Goal: Transaction & Acquisition: Purchase product/service

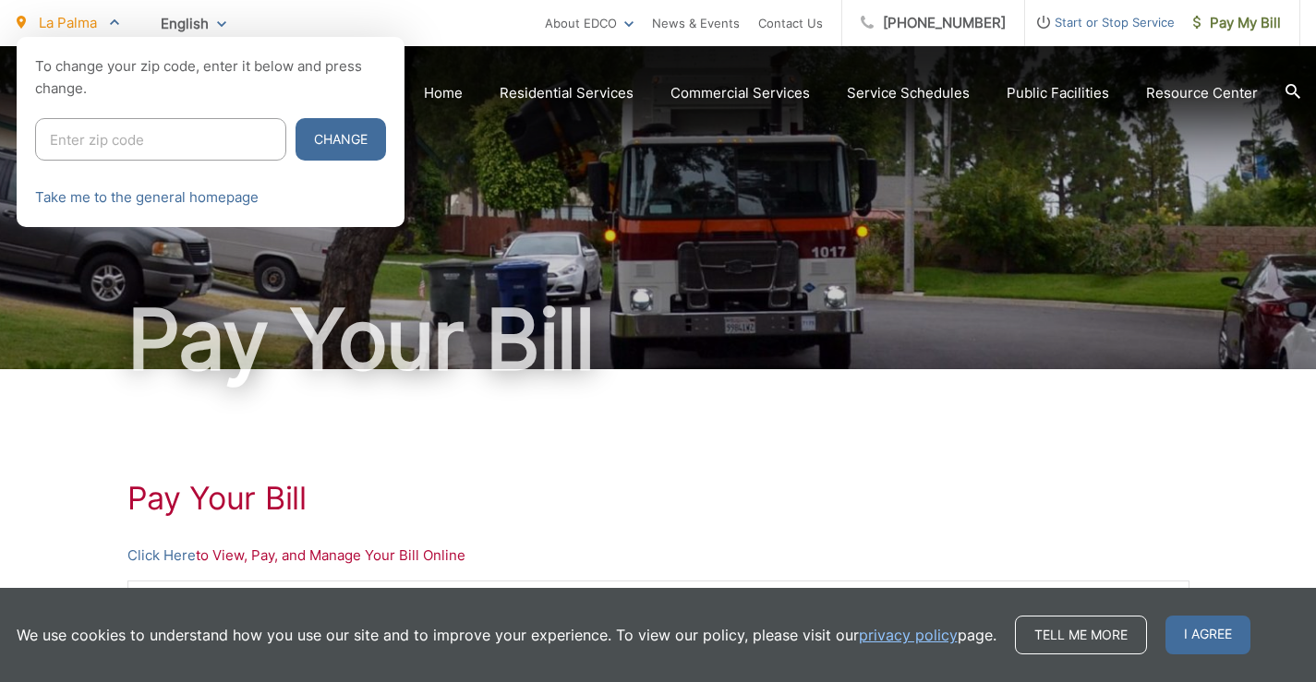
click at [146, 133] on input "Enter zip code" at bounding box center [160, 139] width 251 height 42
type input "91977"
click at [319, 134] on button "Change" at bounding box center [340, 139] width 90 height 42
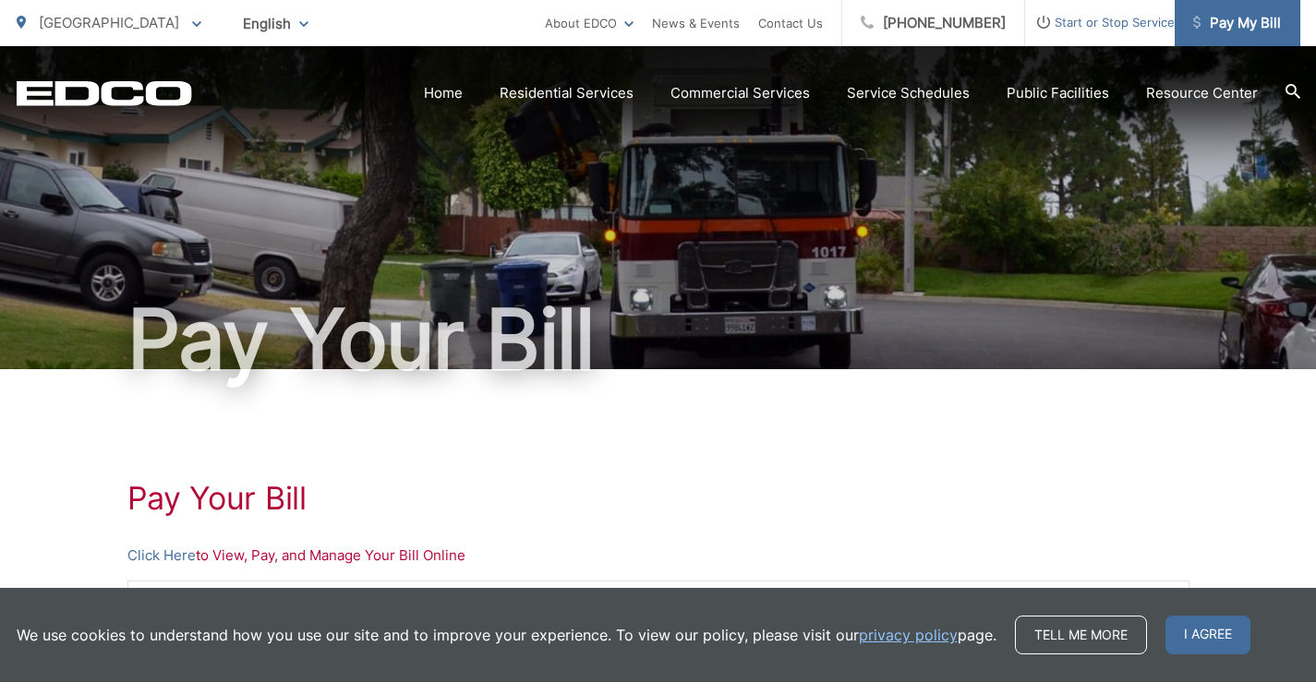
click at [1211, 19] on span "Pay My Bill" at bounding box center [1237, 23] width 88 height 22
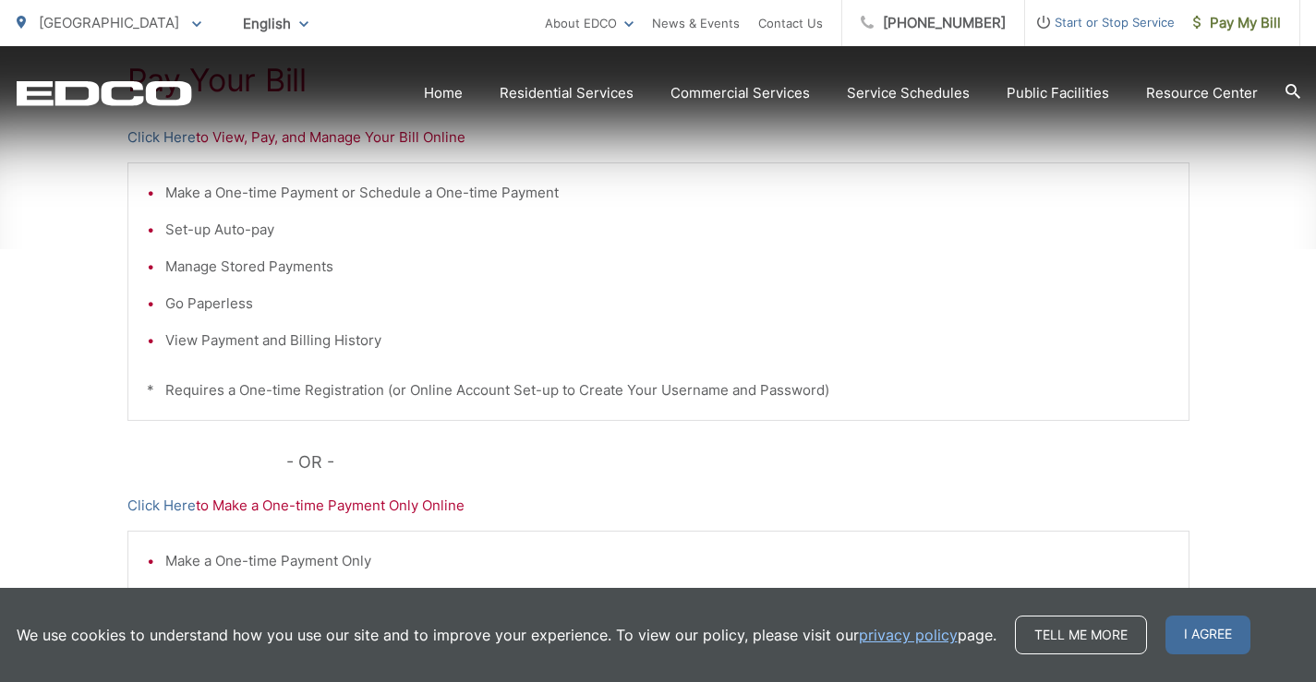
scroll to position [554, 0]
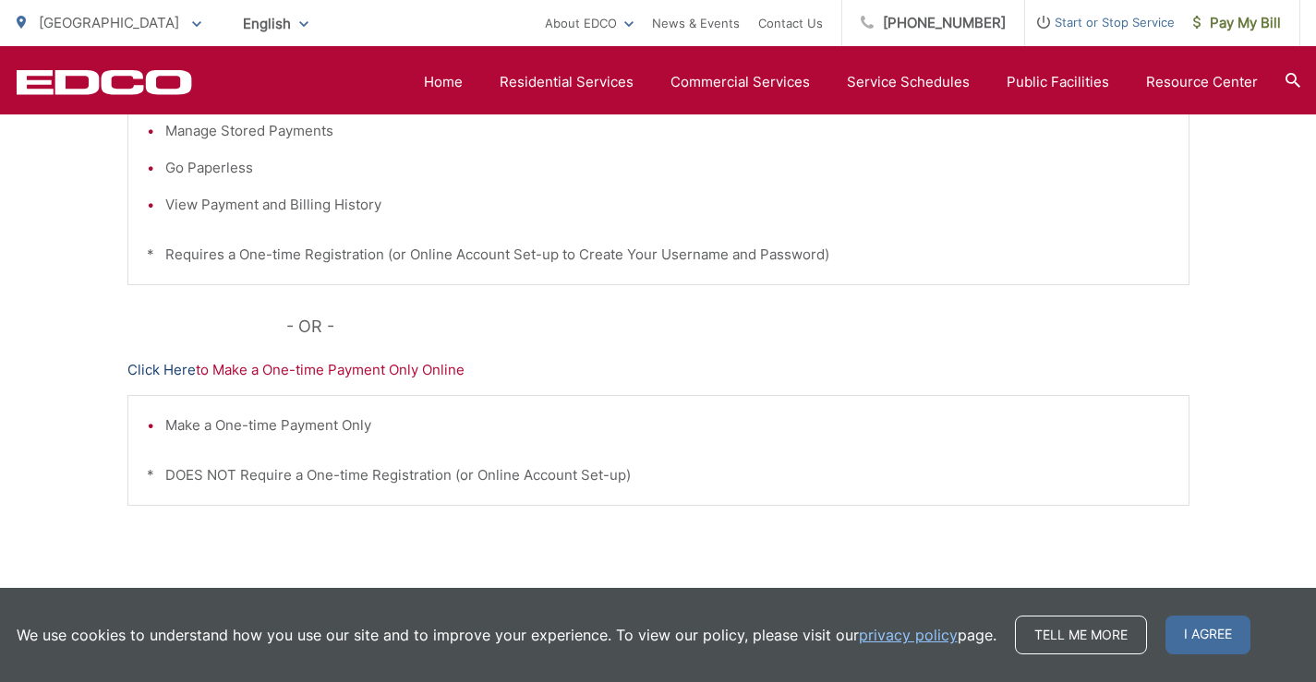
click at [154, 370] on link "Click Here" at bounding box center [161, 370] width 68 height 22
